Goal: Task Accomplishment & Management: Manage account settings

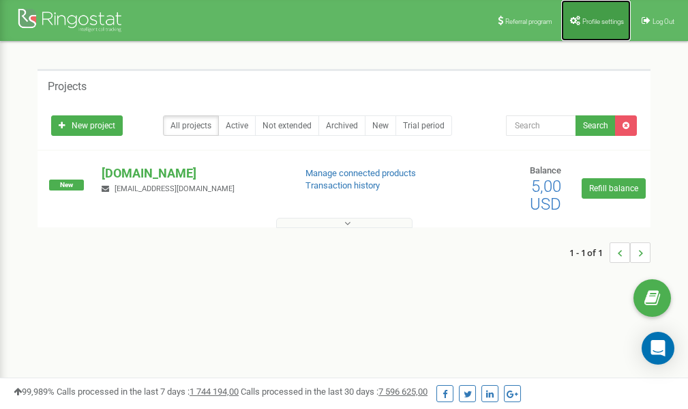
click at [593, 18] on span "Profile settings" at bounding box center [603, 22] width 42 height 8
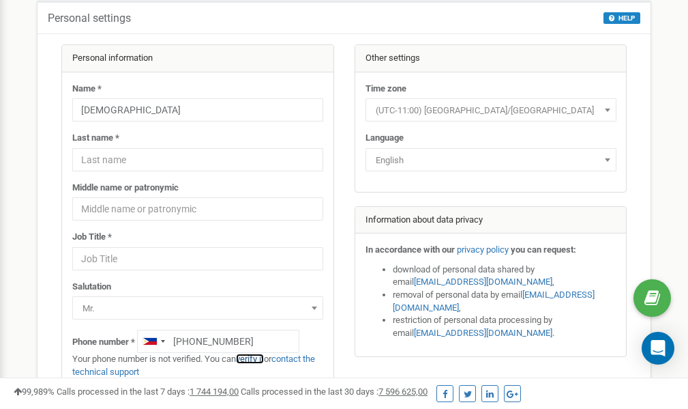
click at [256, 358] on link "verify it" at bounding box center [250, 358] width 28 height 10
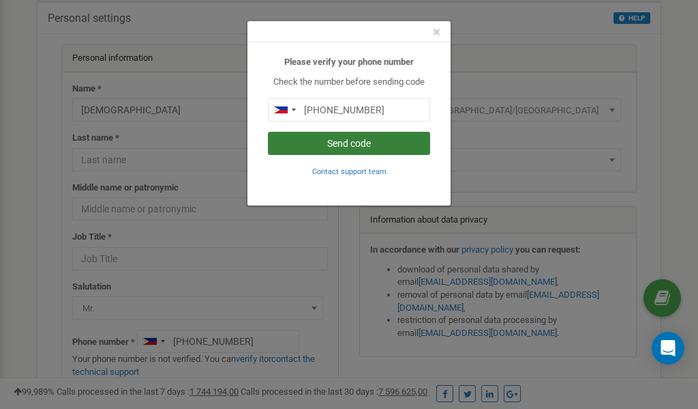
click at [350, 144] on button "Send code" at bounding box center [349, 143] width 162 height 23
